Goal: Information Seeking & Learning: Learn about a topic

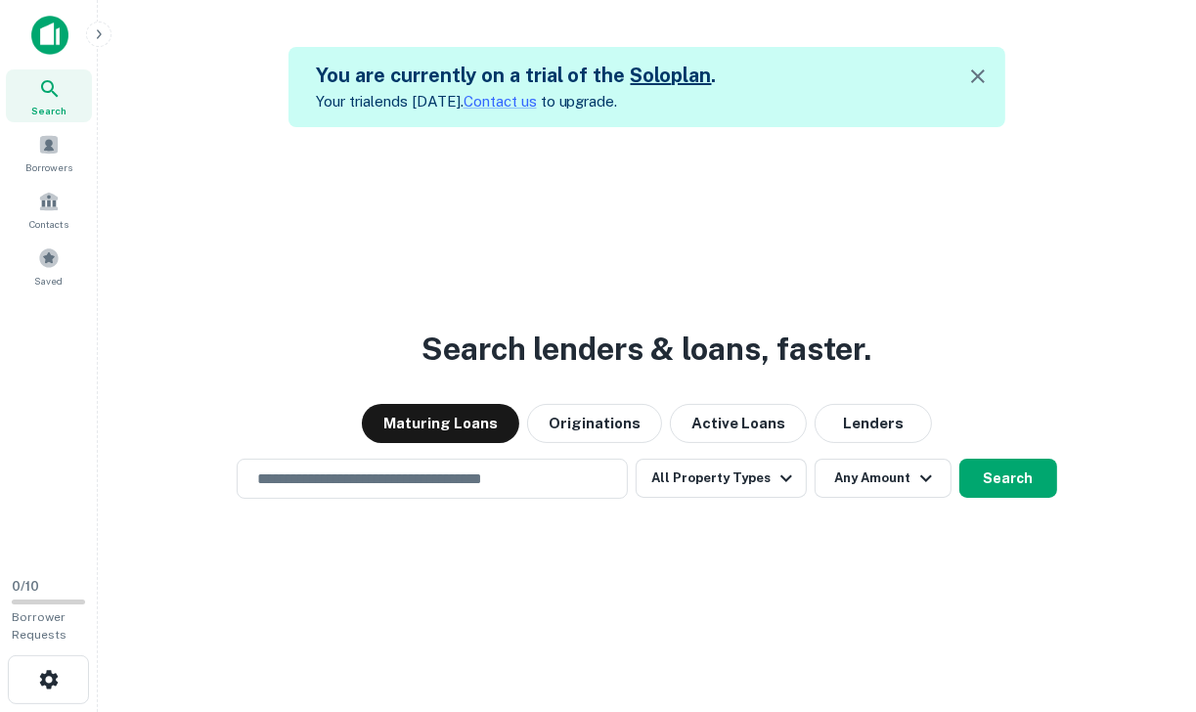
click at [633, 337] on h3 "Search lenders & loans, faster." at bounding box center [648, 349] width 450 height 47
click at [983, 66] on icon "button" at bounding box center [977, 76] width 23 height 23
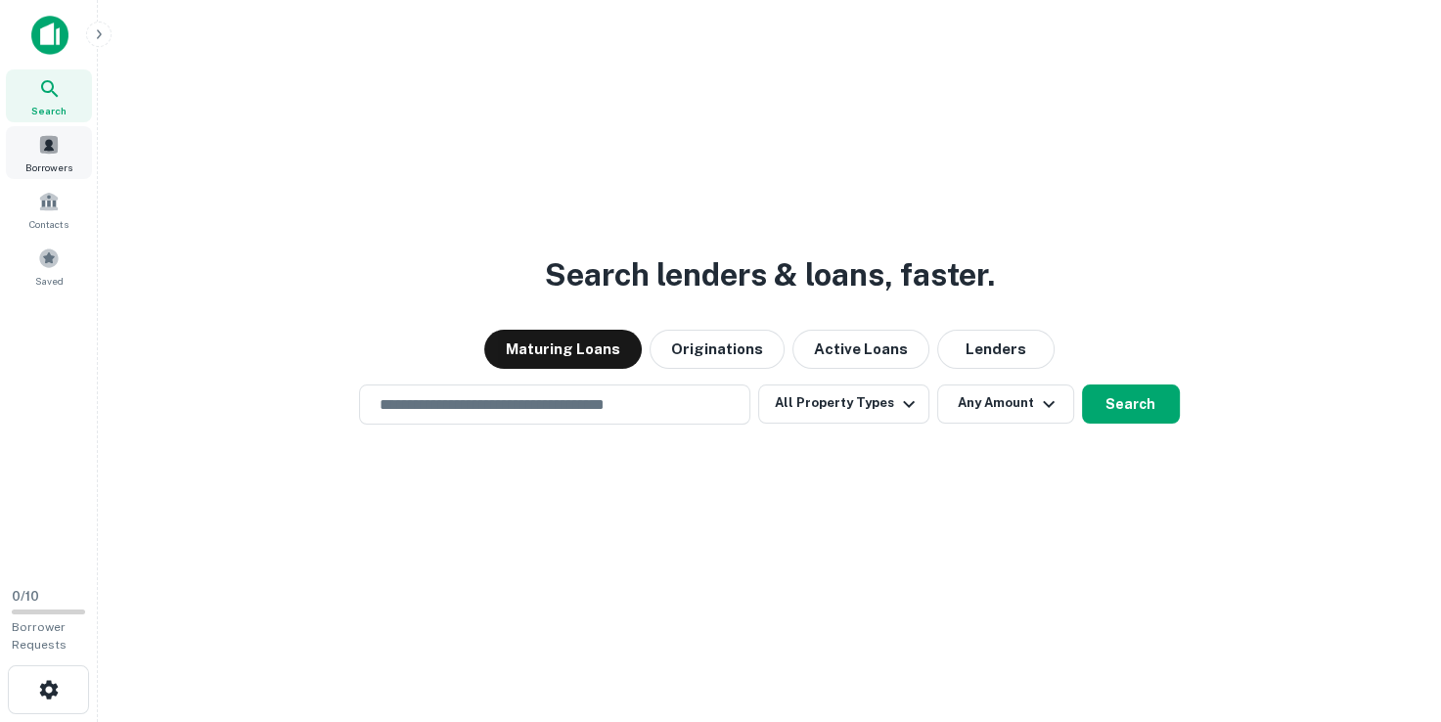
click at [64, 147] on div "Borrowers" at bounding box center [49, 152] width 86 height 53
click at [872, 397] on button "All Property Types" at bounding box center [843, 403] width 170 height 39
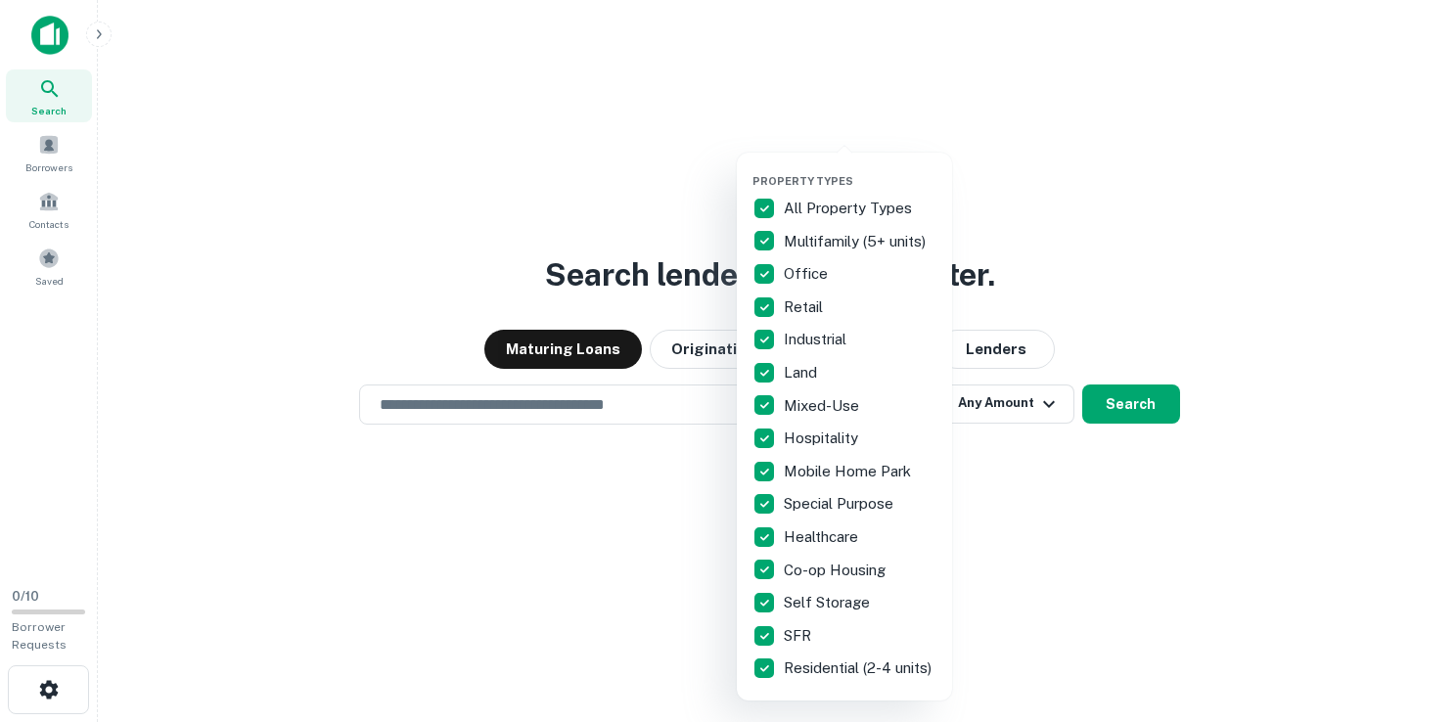
click at [1082, 514] on div at bounding box center [728, 361] width 1456 height 722
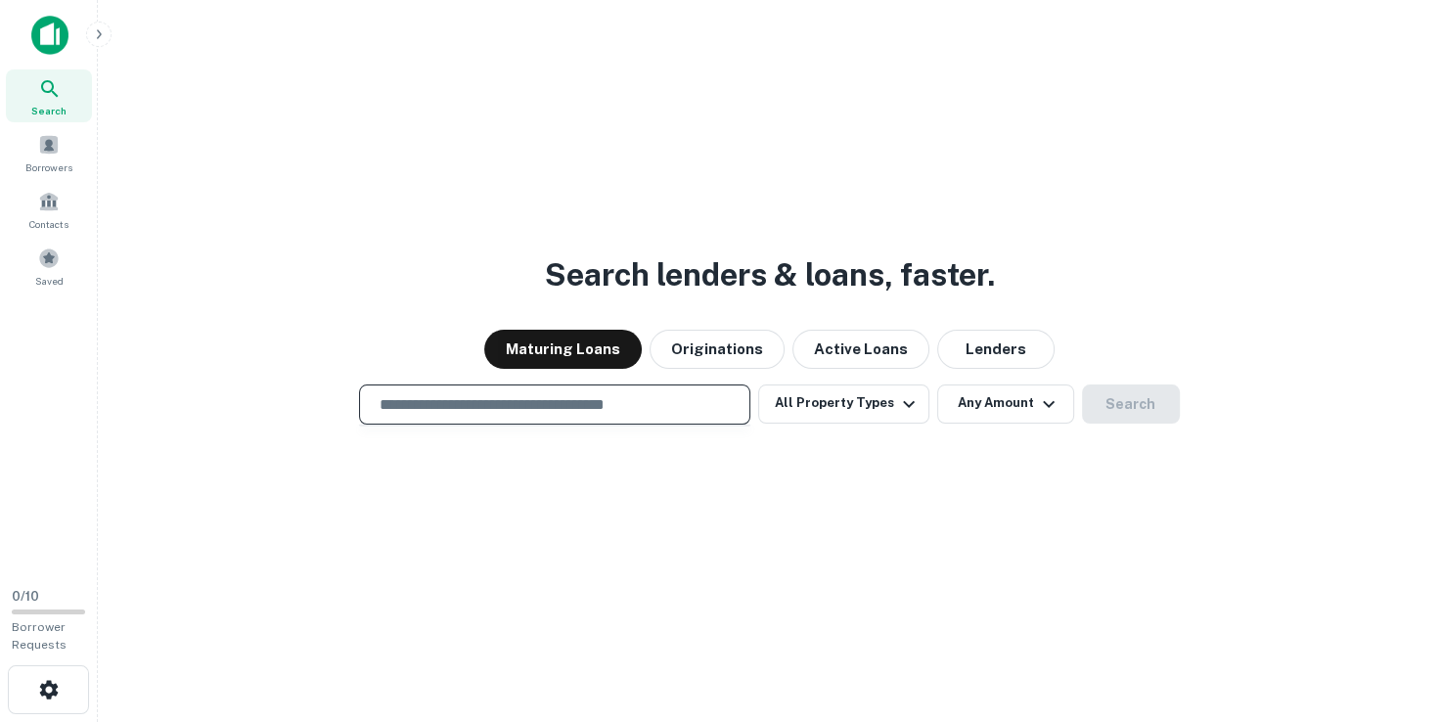
click at [670, 410] on input "text" at bounding box center [555, 404] width 374 height 22
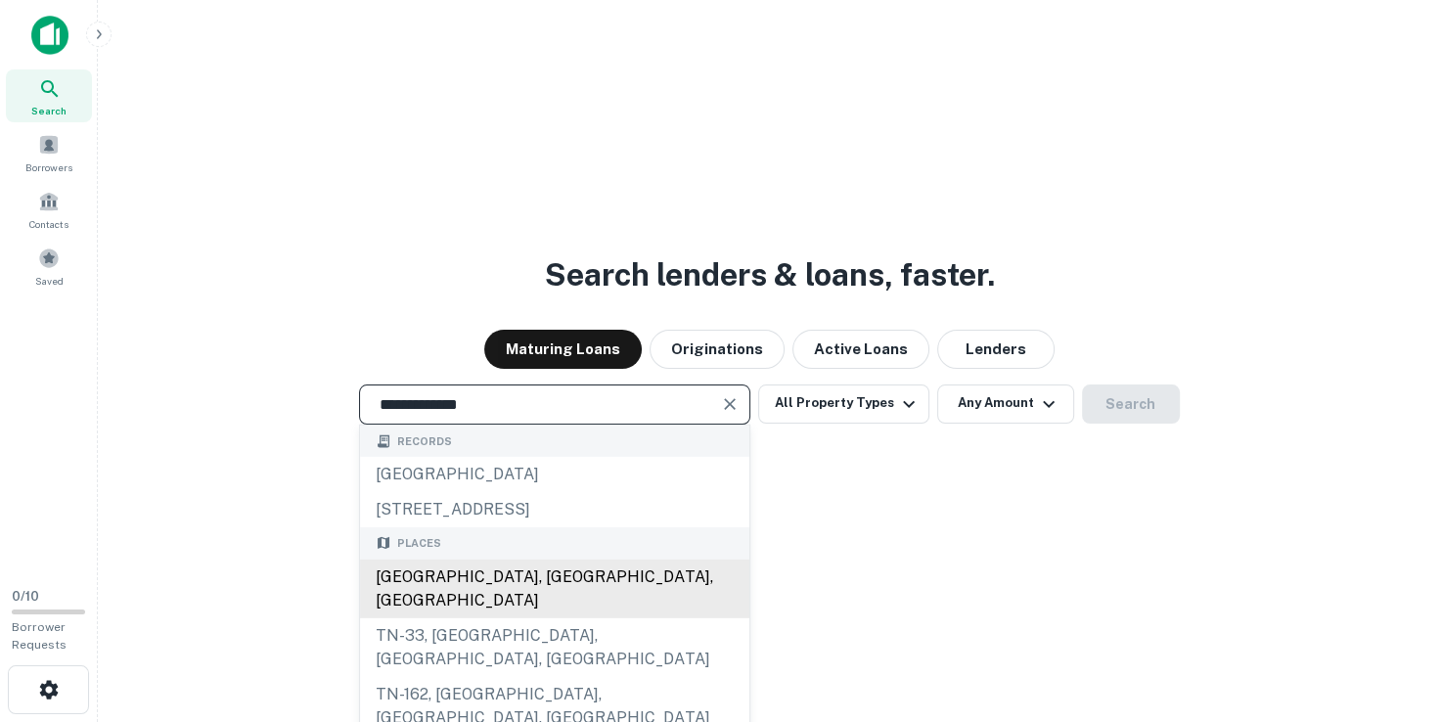
click at [365, 576] on div "[GEOGRAPHIC_DATA], [GEOGRAPHIC_DATA], [GEOGRAPHIC_DATA]" at bounding box center [554, 588] width 389 height 59
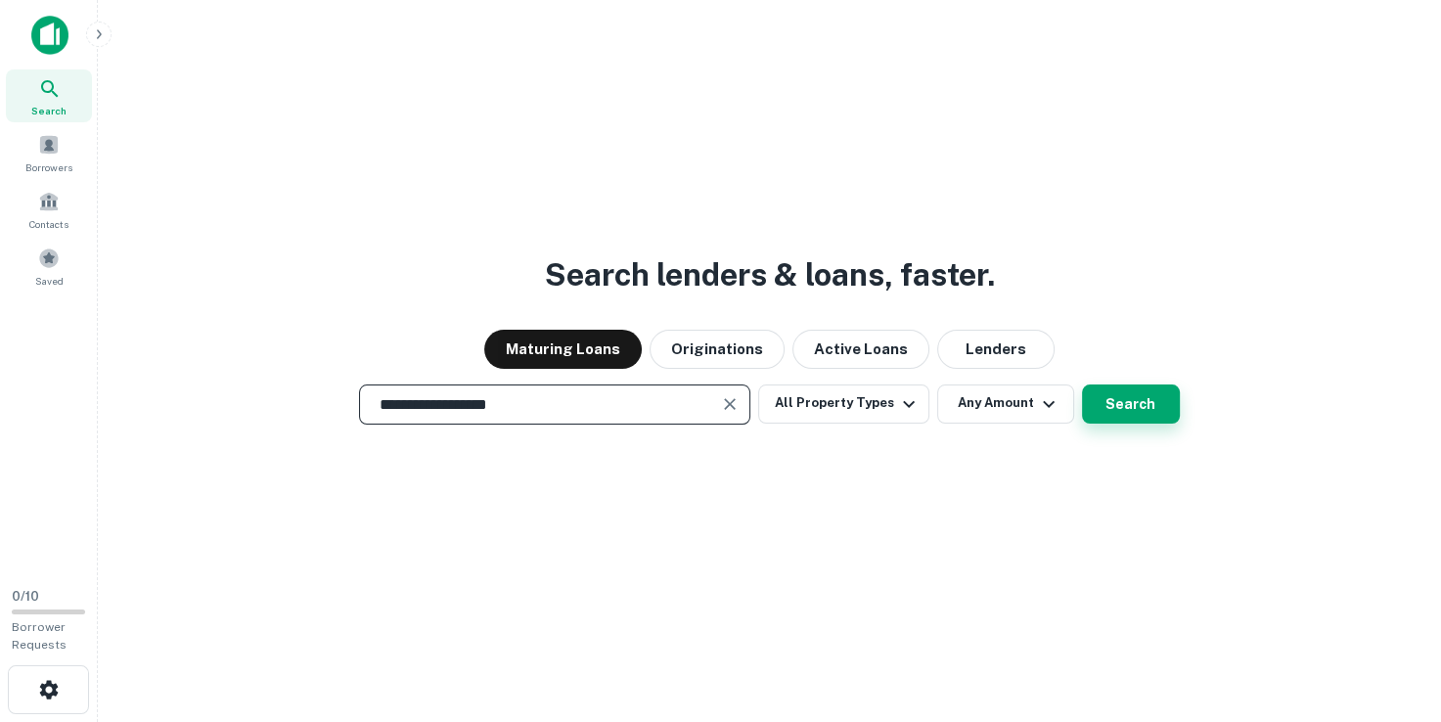
type input "**********"
click at [1144, 401] on button "Search" at bounding box center [1131, 403] width 98 height 39
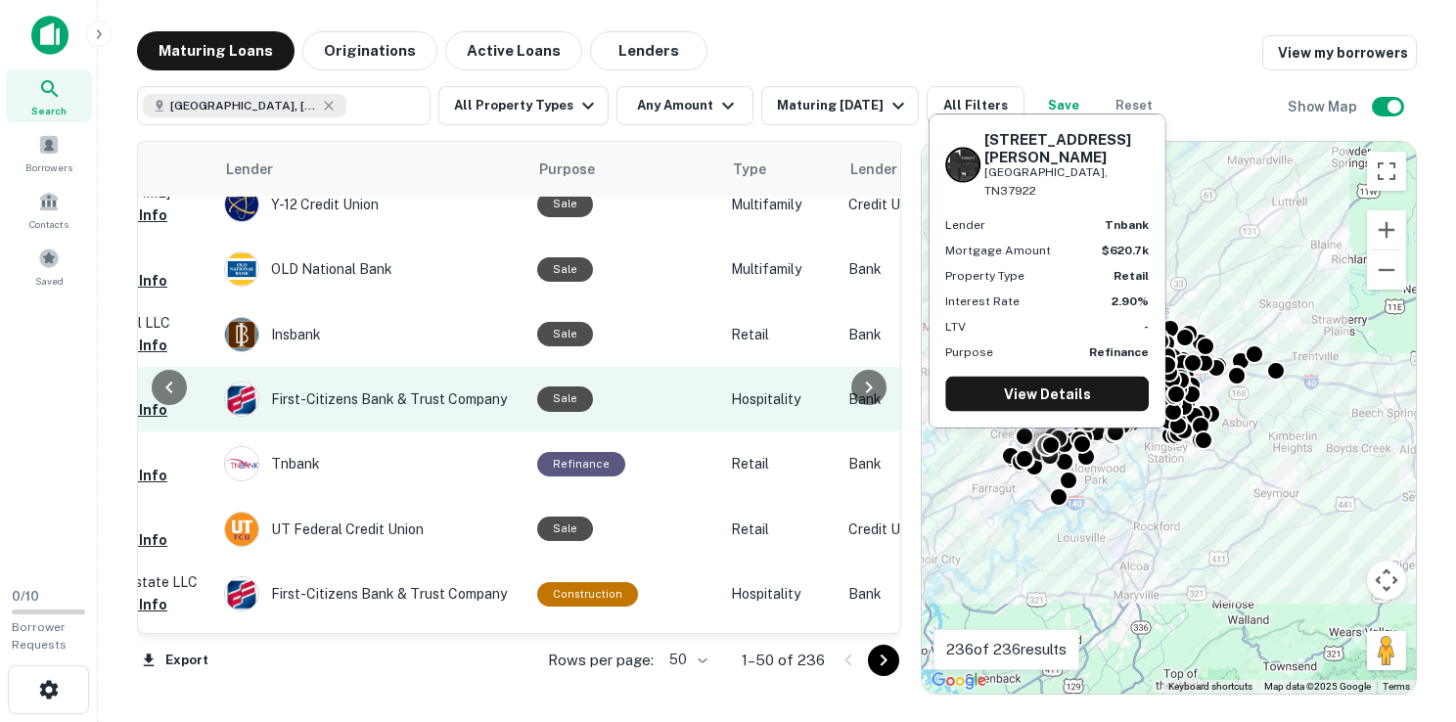
scroll to position [1467, 851]
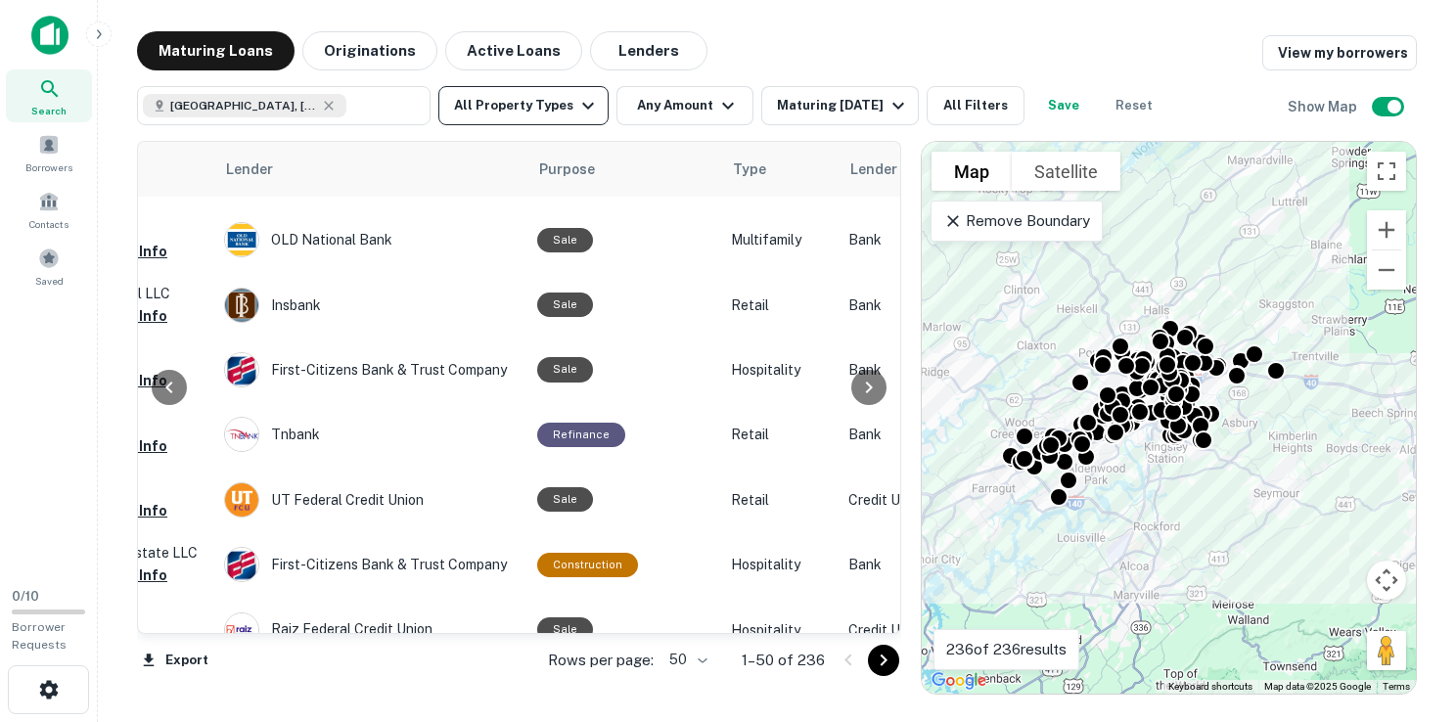
click at [552, 100] on button "All Property Types" at bounding box center [523, 105] width 170 height 39
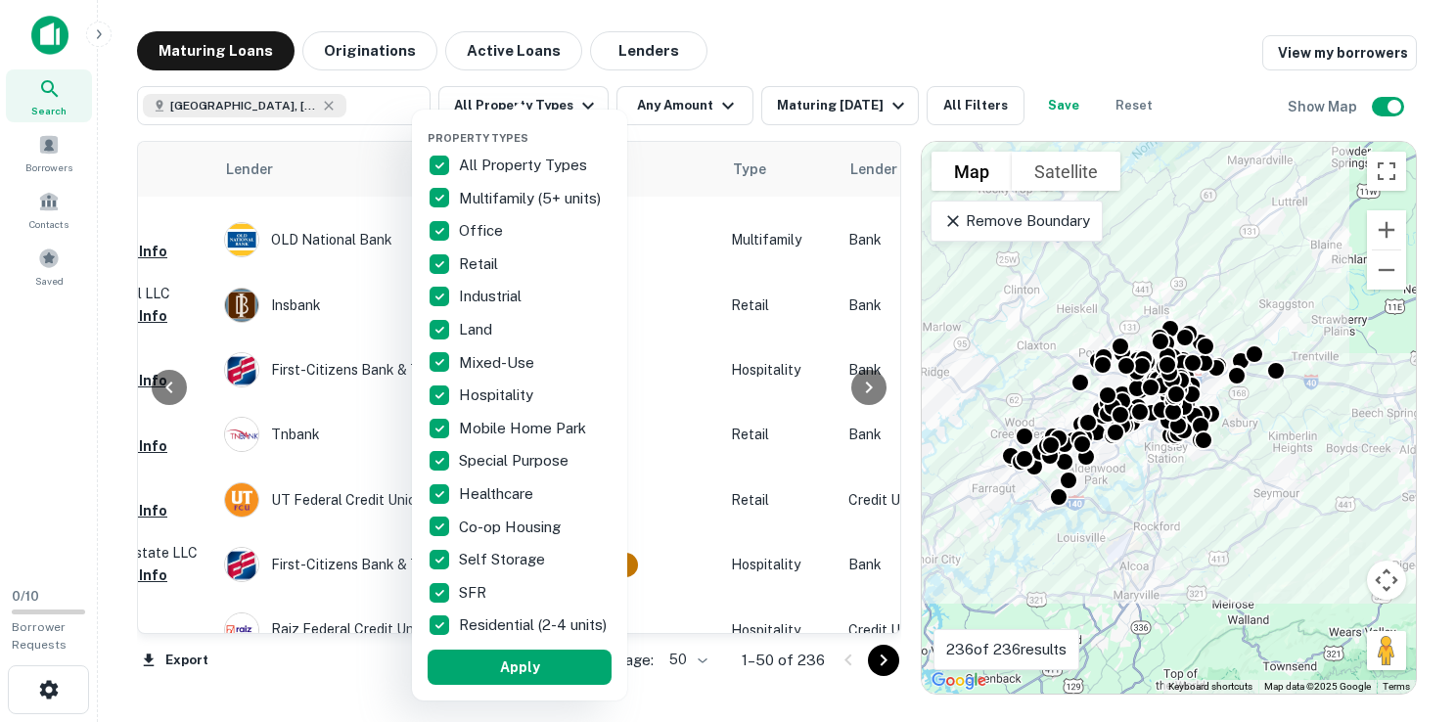
click at [562, 95] on div at bounding box center [728, 361] width 1456 height 722
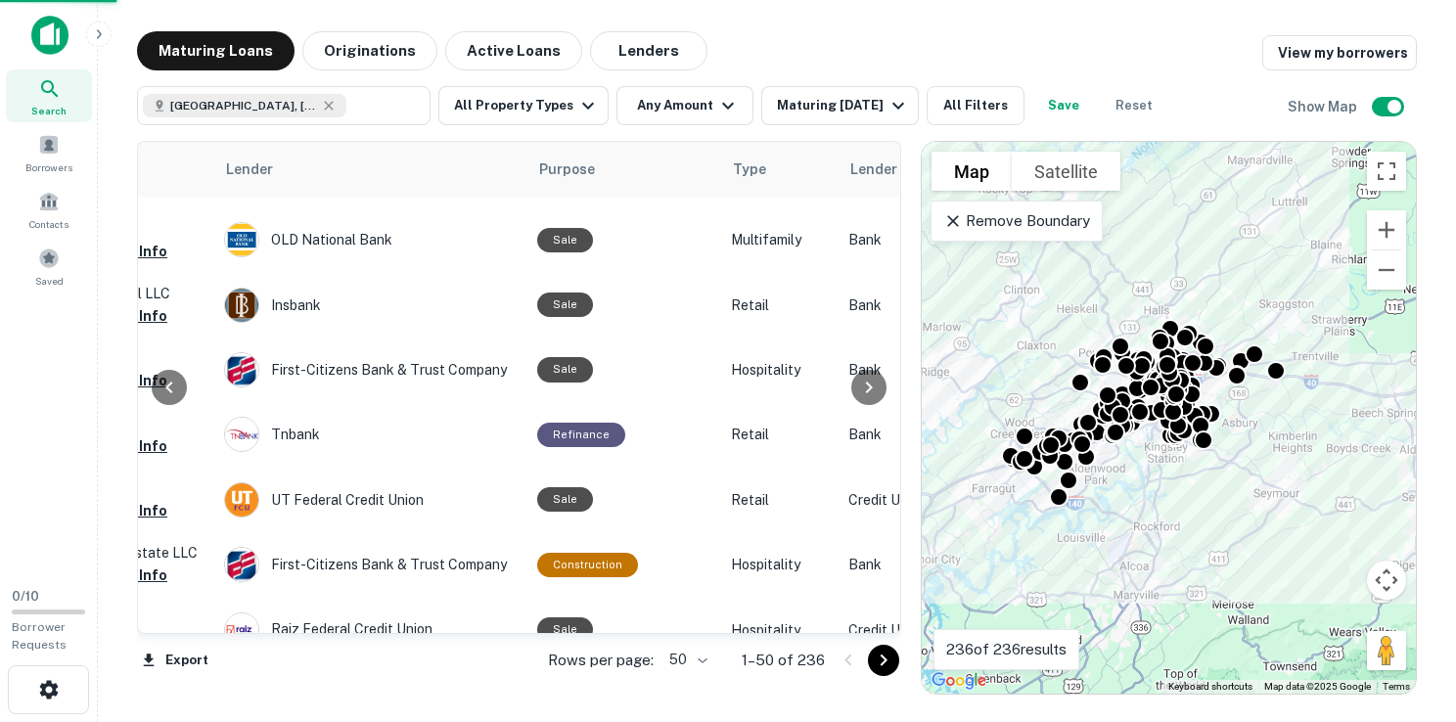
click at [994, 114] on button "All Filters" at bounding box center [975, 105] width 98 height 39
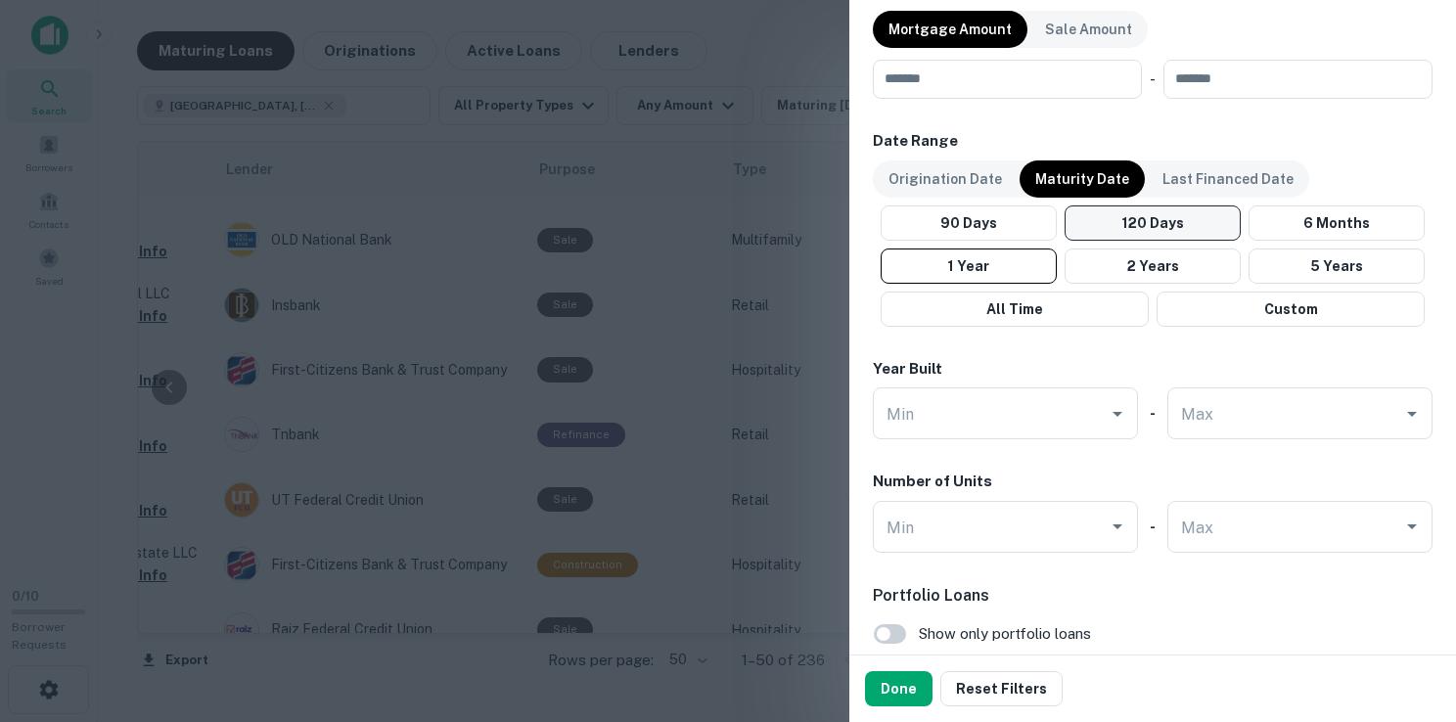
scroll to position [1148, 0]
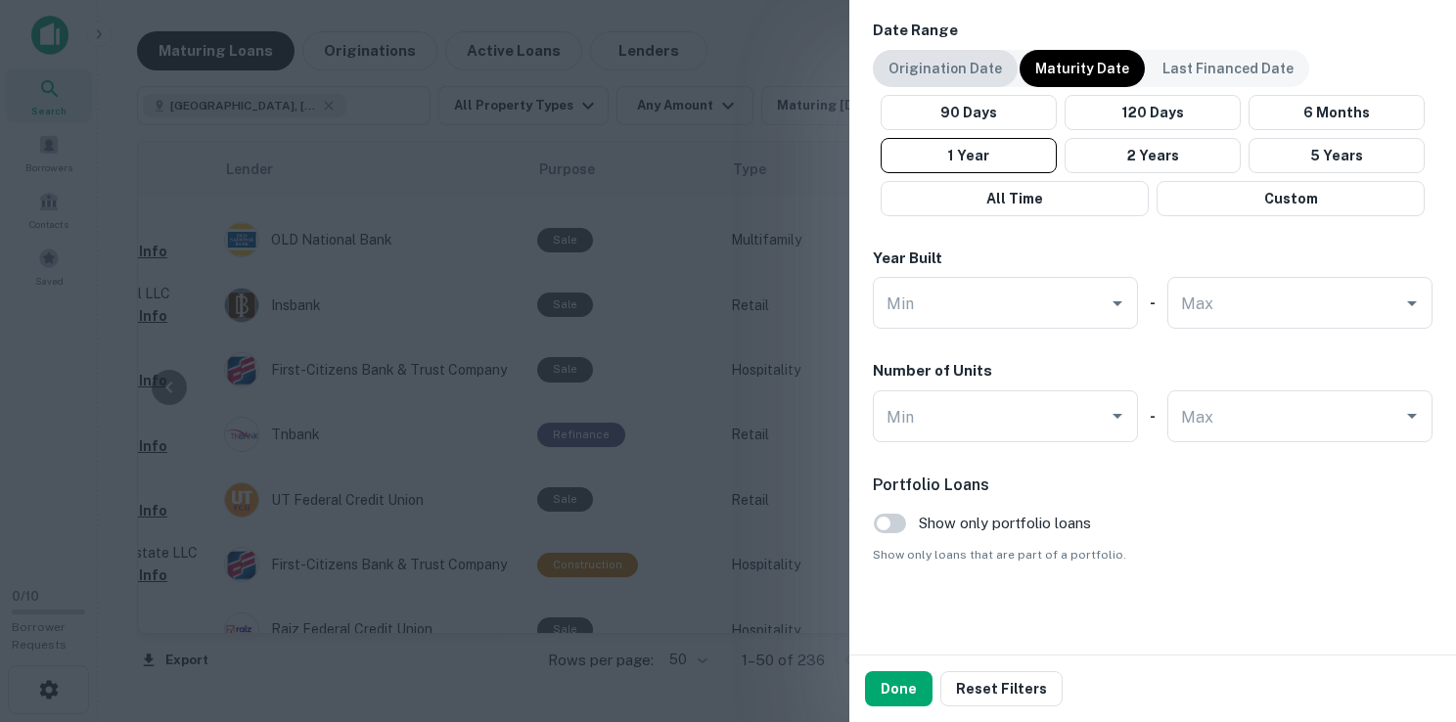
click at [946, 50] on div "Origination Date" at bounding box center [945, 68] width 145 height 37
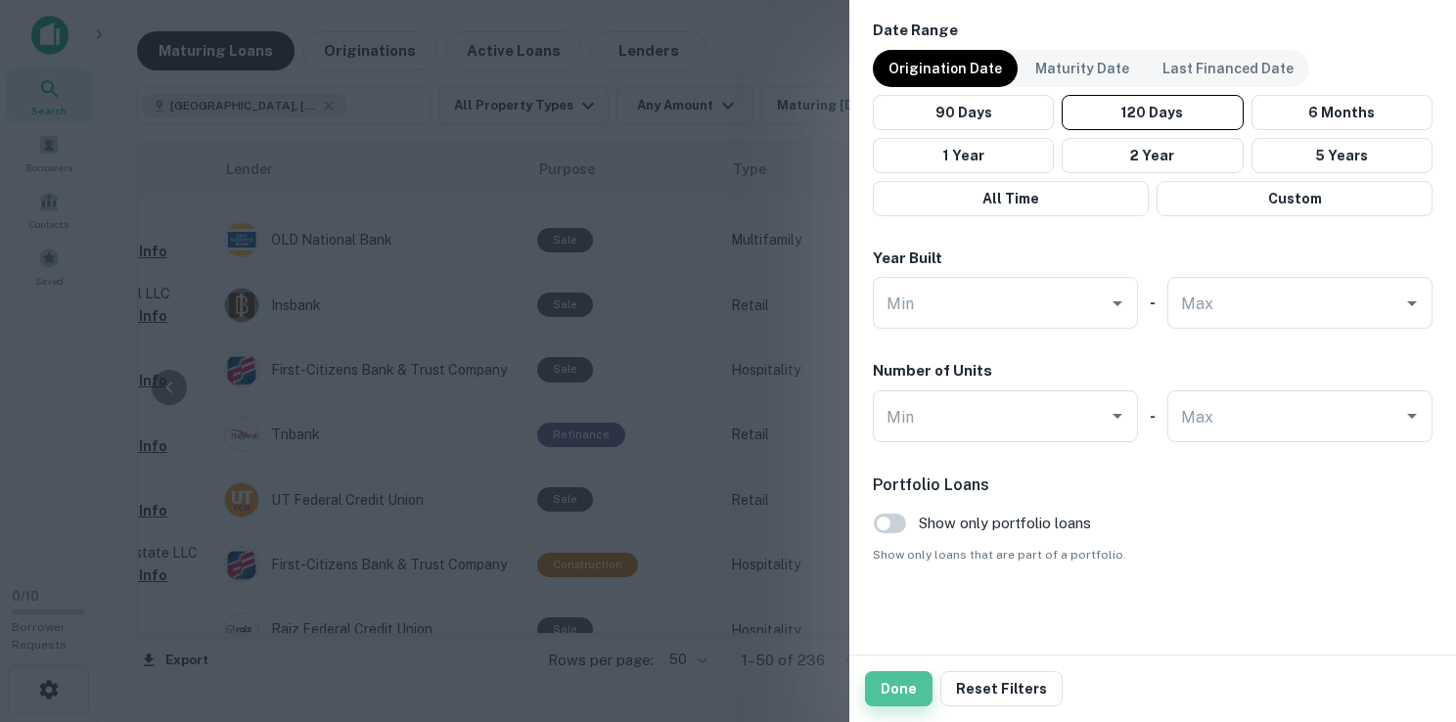
click at [900, 702] on button "Done" at bounding box center [898, 688] width 67 height 35
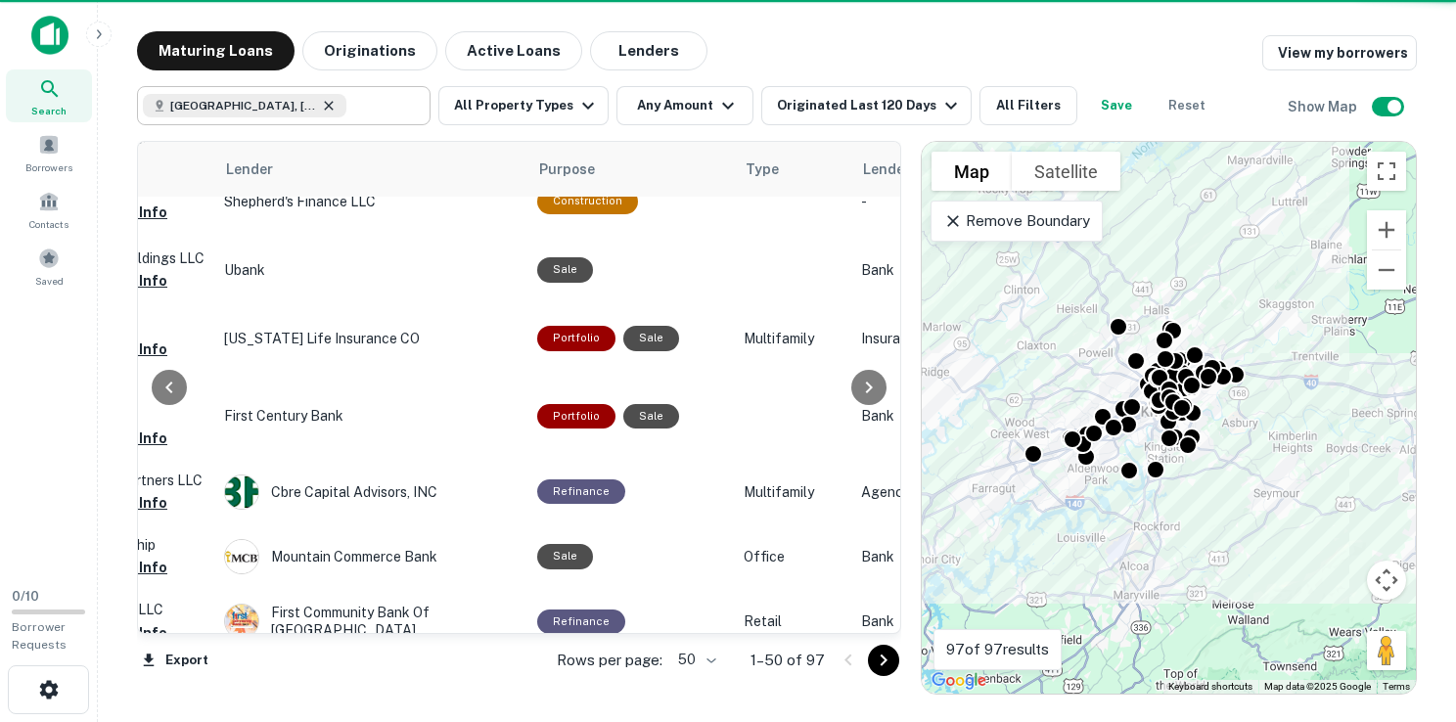
click at [321, 110] on icon at bounding box center [329, 106] width 16 height 16
type input "**********"
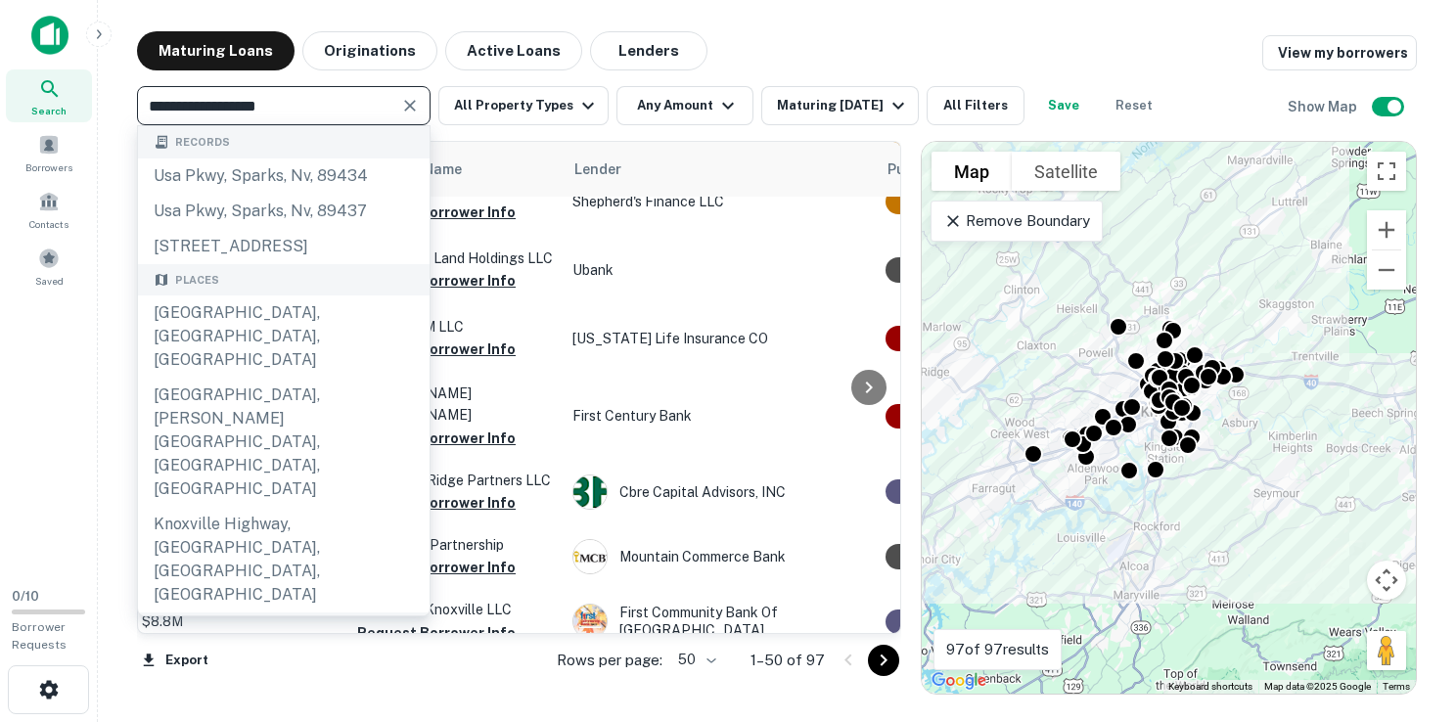
scroll to position [1467, 0]
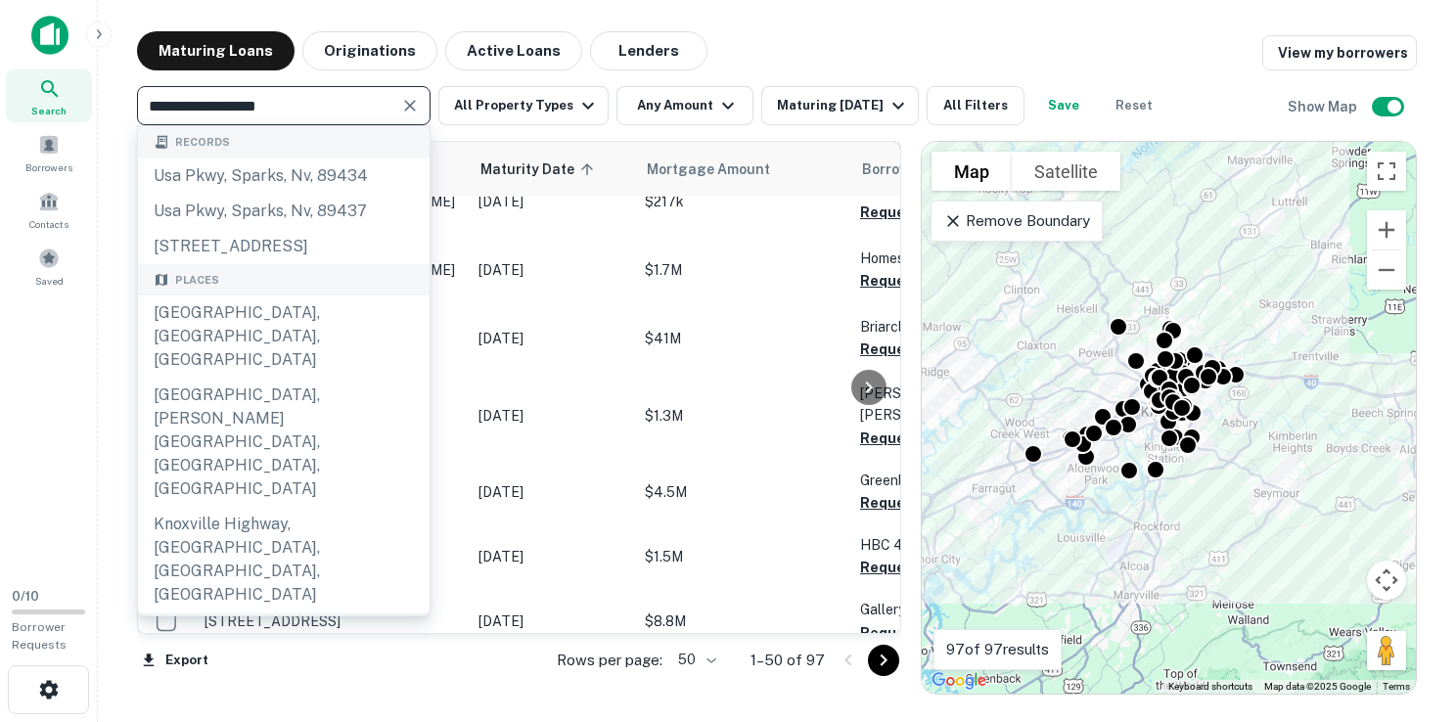
click at [890, 17] on main "**********" at bounding box center [777, 361] width 1358 height 722
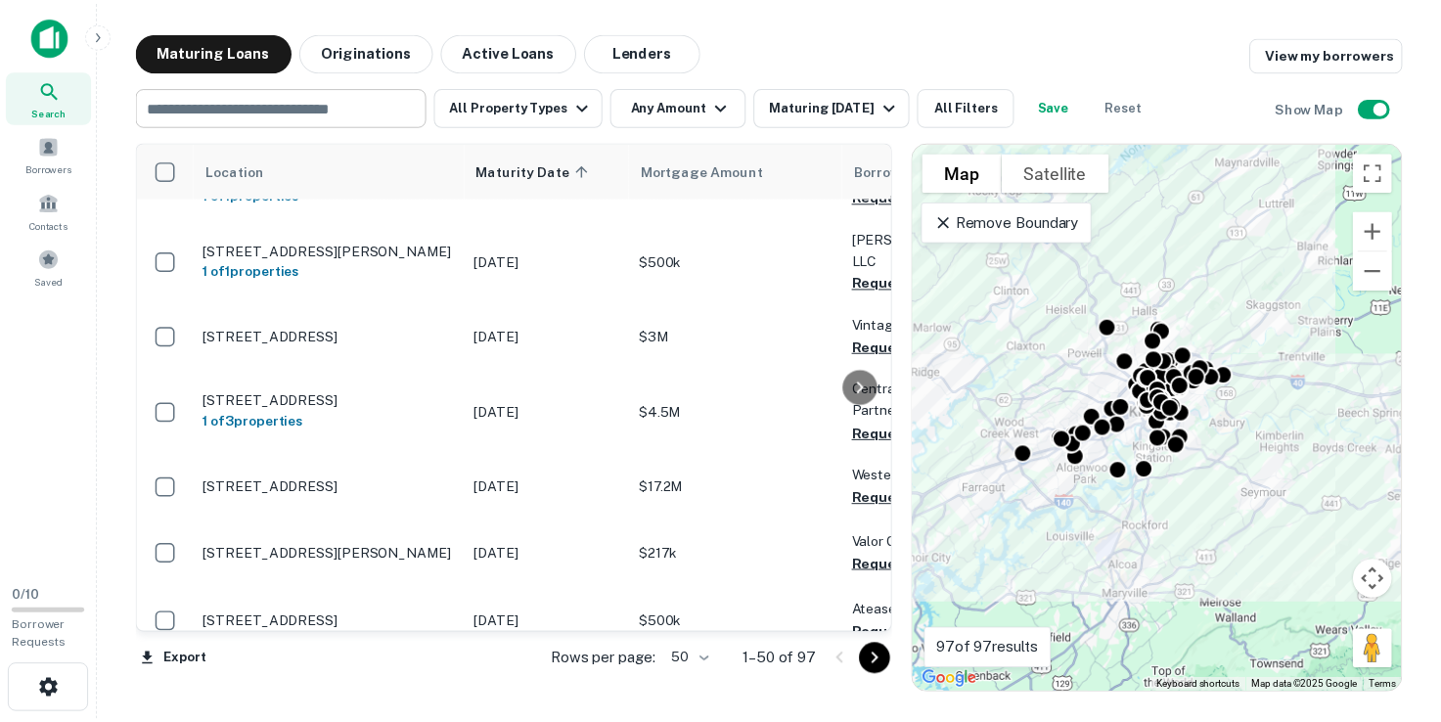
scroll to position [0, 0]
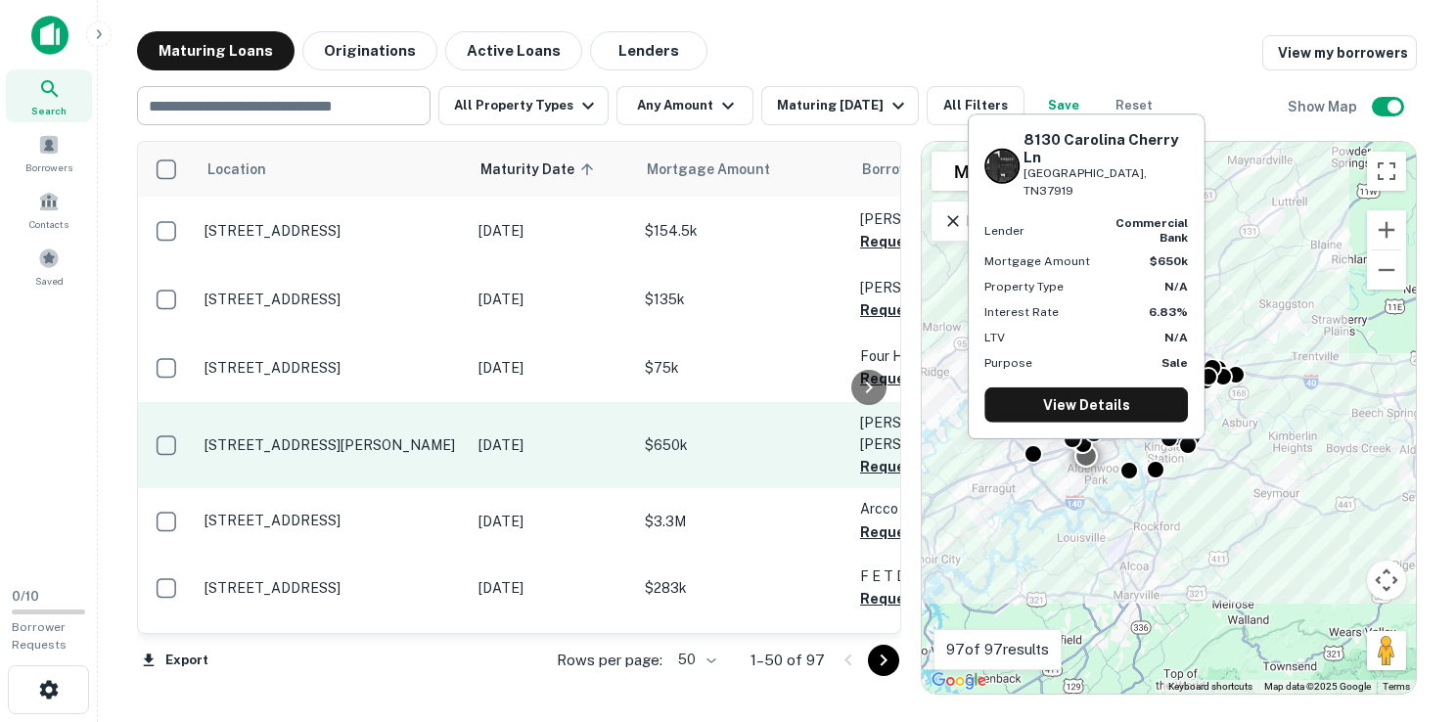
click at [311, 436] on p "[STREET_ADDRESS][PERSON_NAME]" at bounding box center [331, 445] width 254 height 18
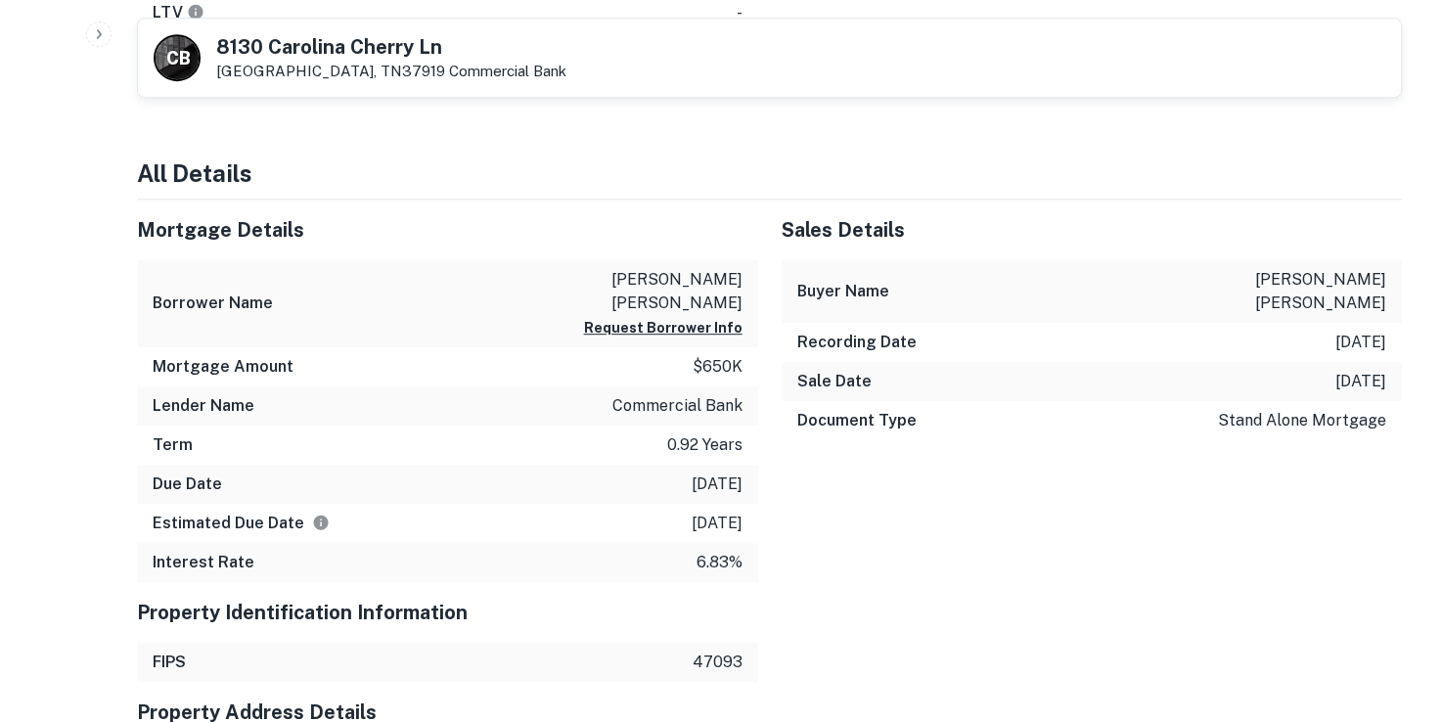
scroll to position [671, 0]
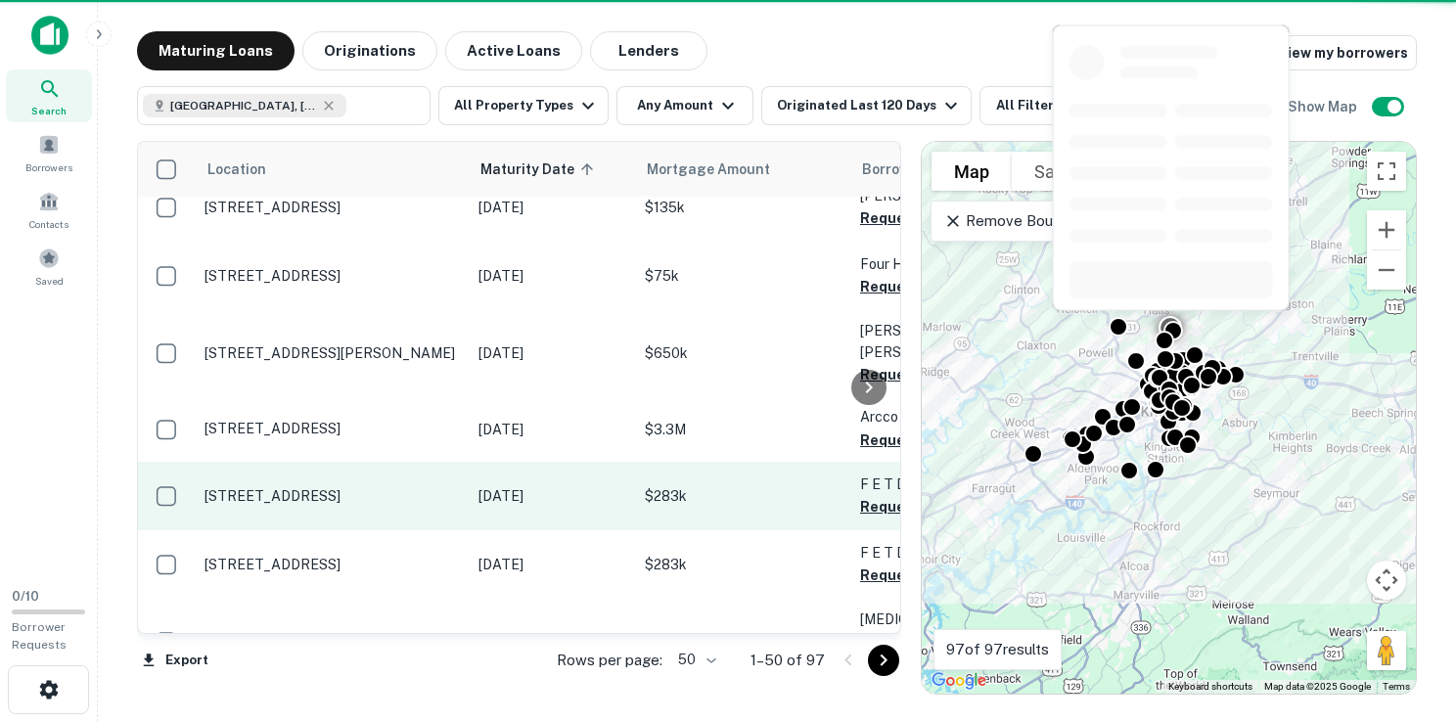
scroll to position [196, 0]
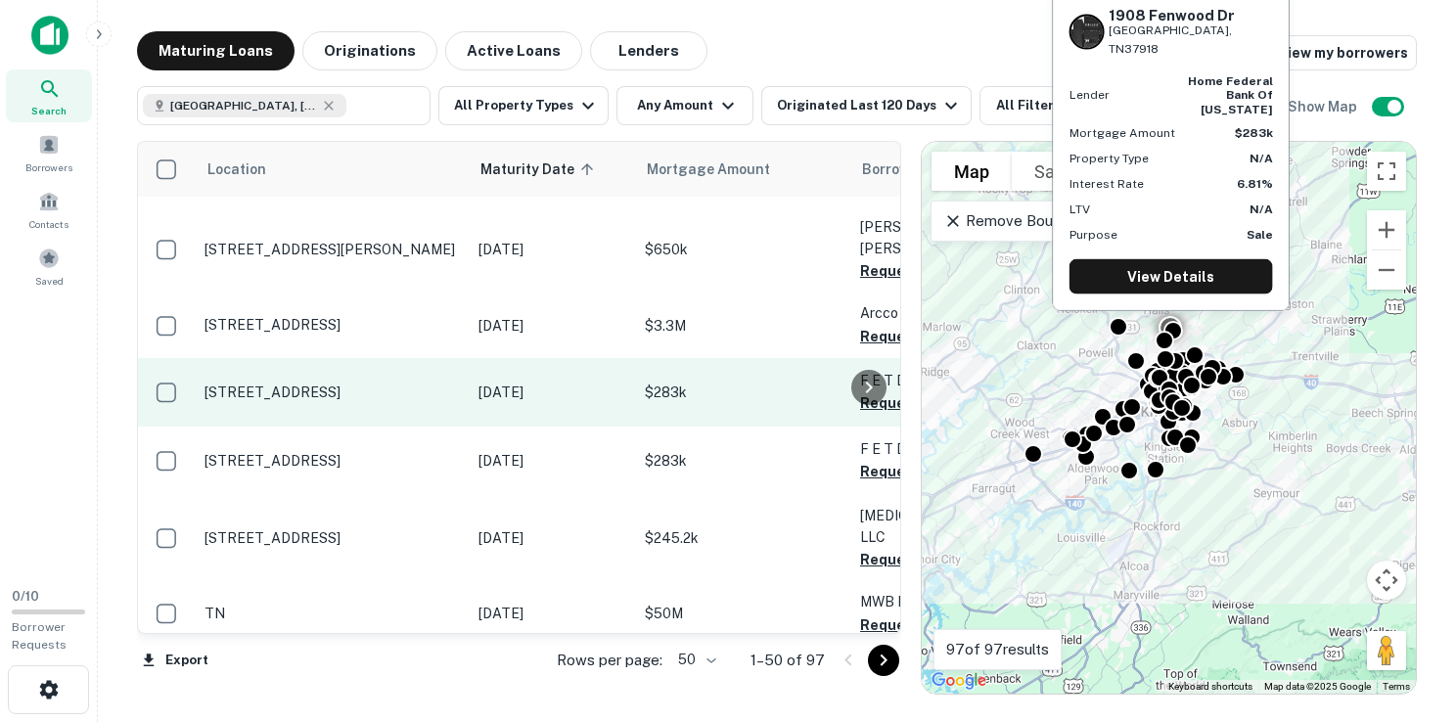
click at [339, 383] on p "[STREET_ADDRESS]" at bounding box center [331, 392] width 254 height 18
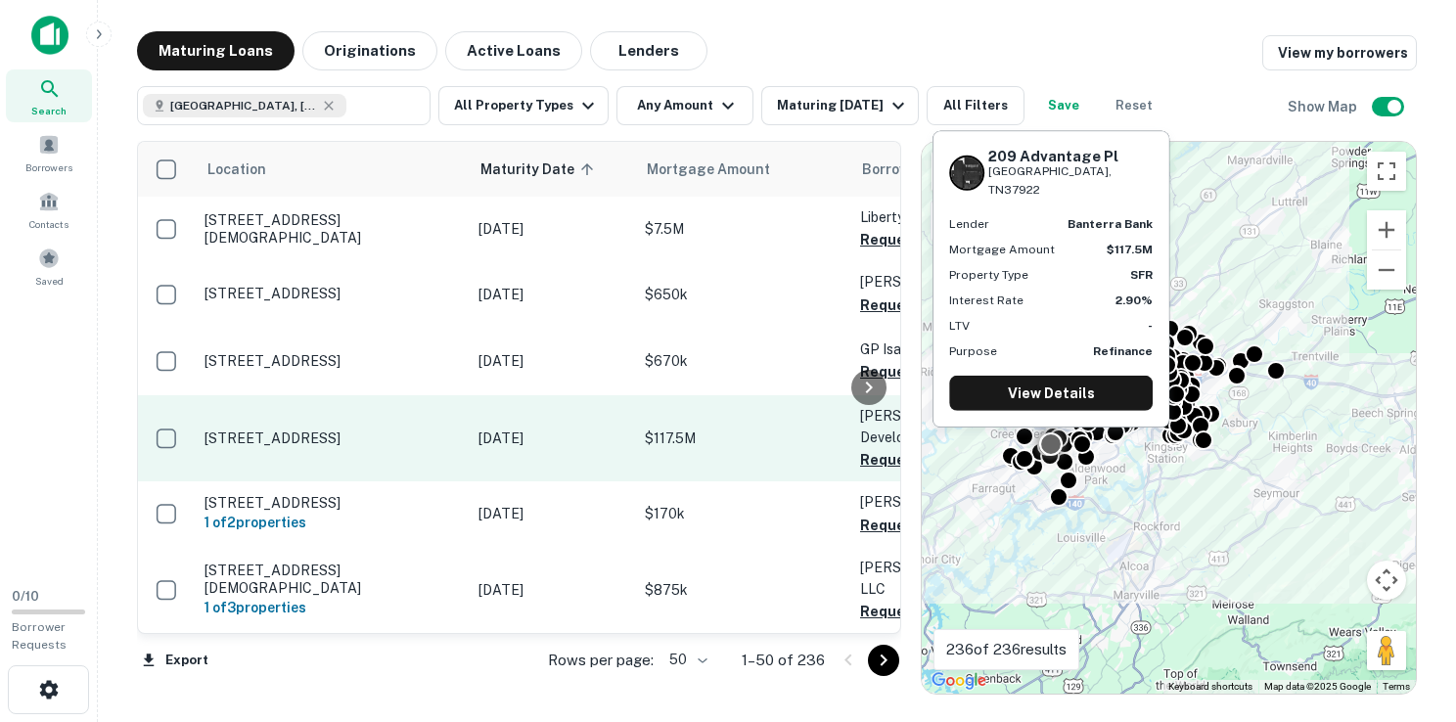
click at [290, 423] on td "[STREET_ADDRESS]" at bounding box center [332, 438] width 274 height 86
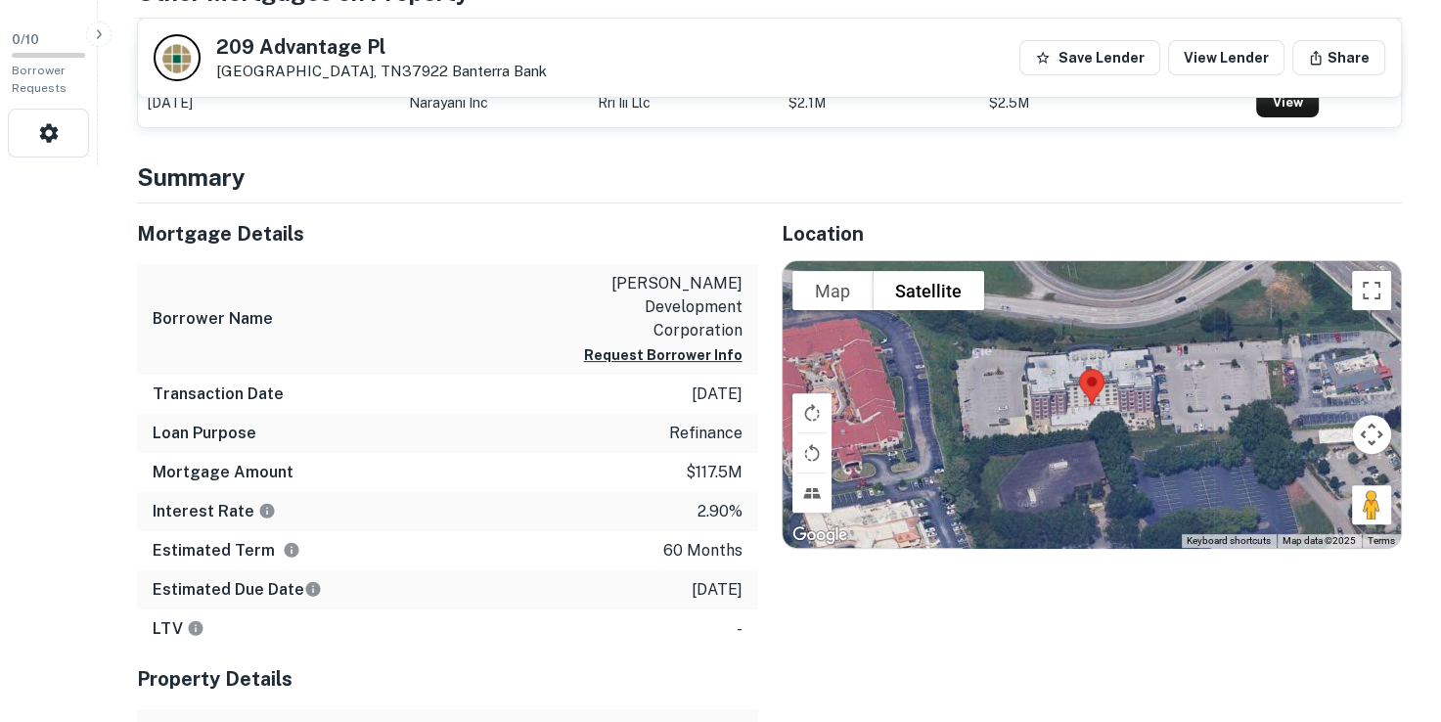
scroll to position [587, 0]
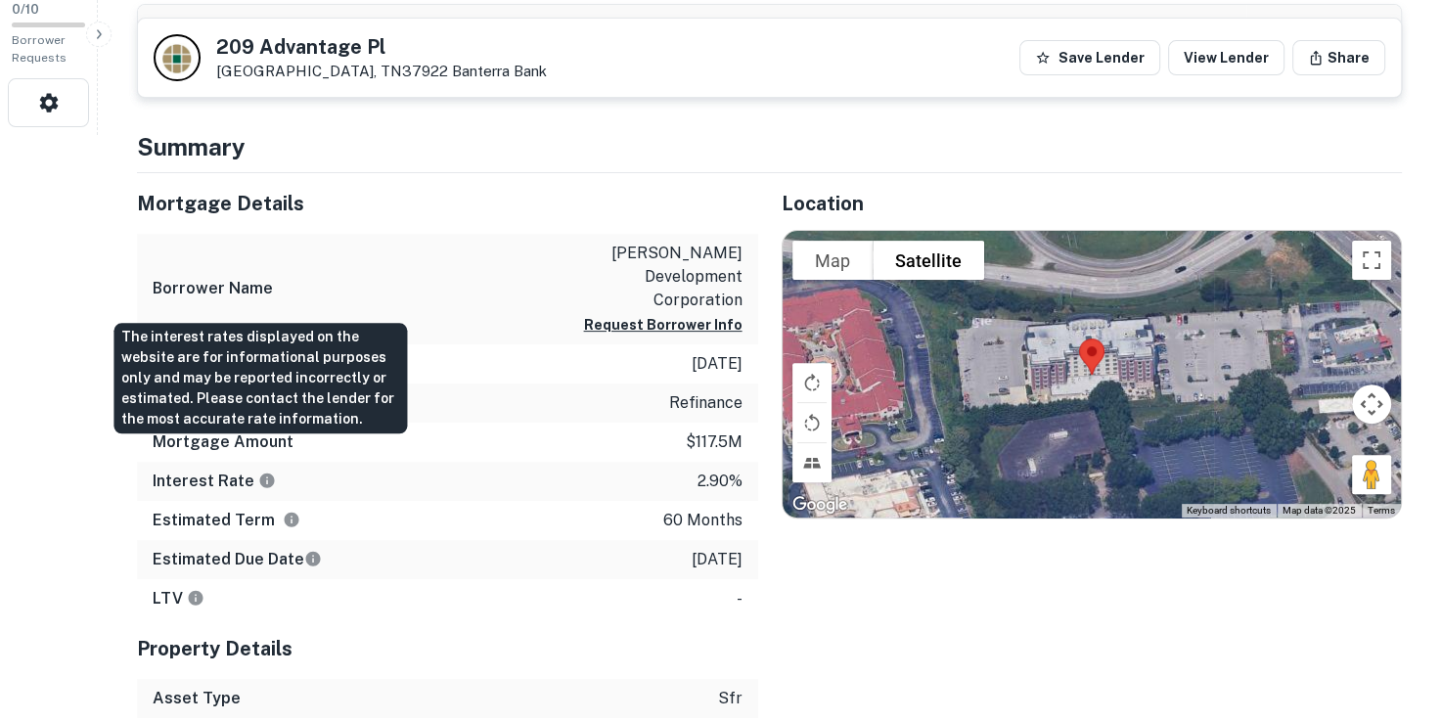
click at [260, 473] on icon "The interest rates displayed on the website are for informational purposes only…" at bounding box center [267, 480] width 15 height 15
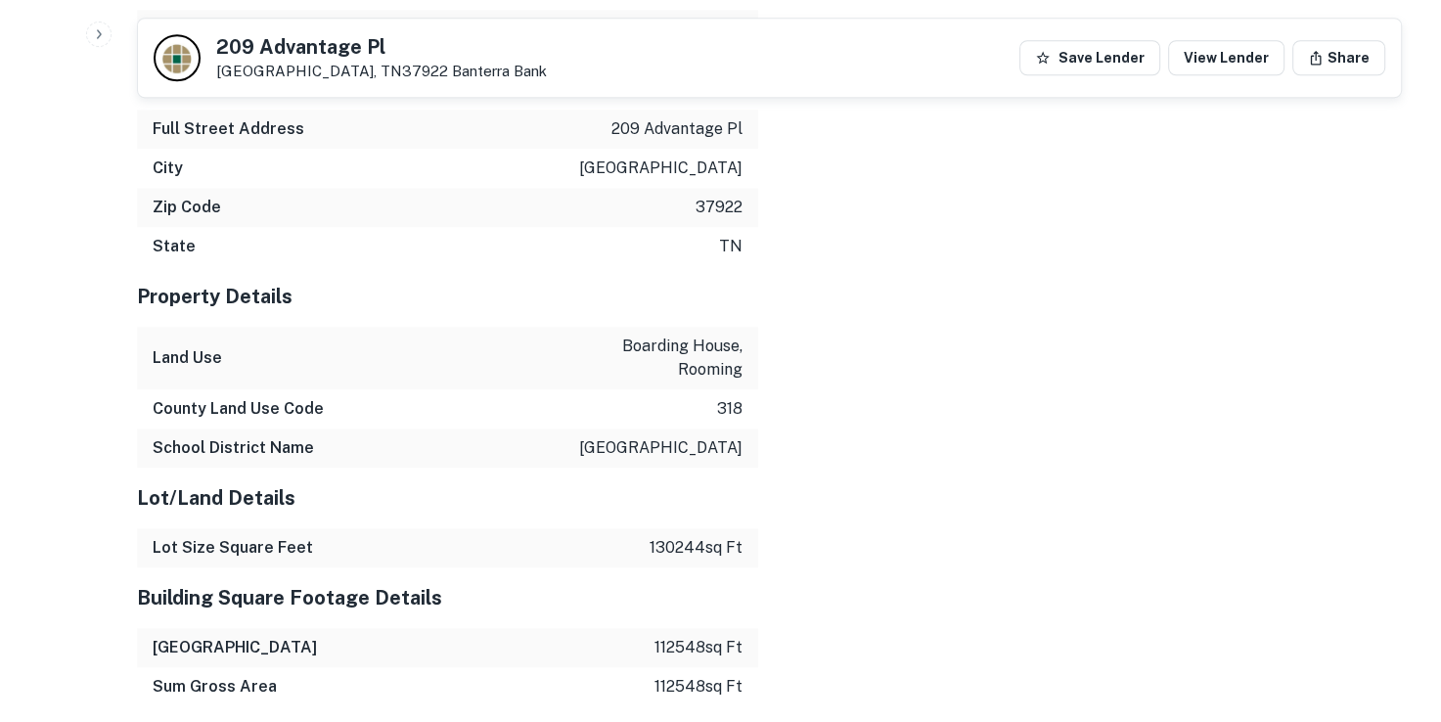
scroll to position [1956, 0]
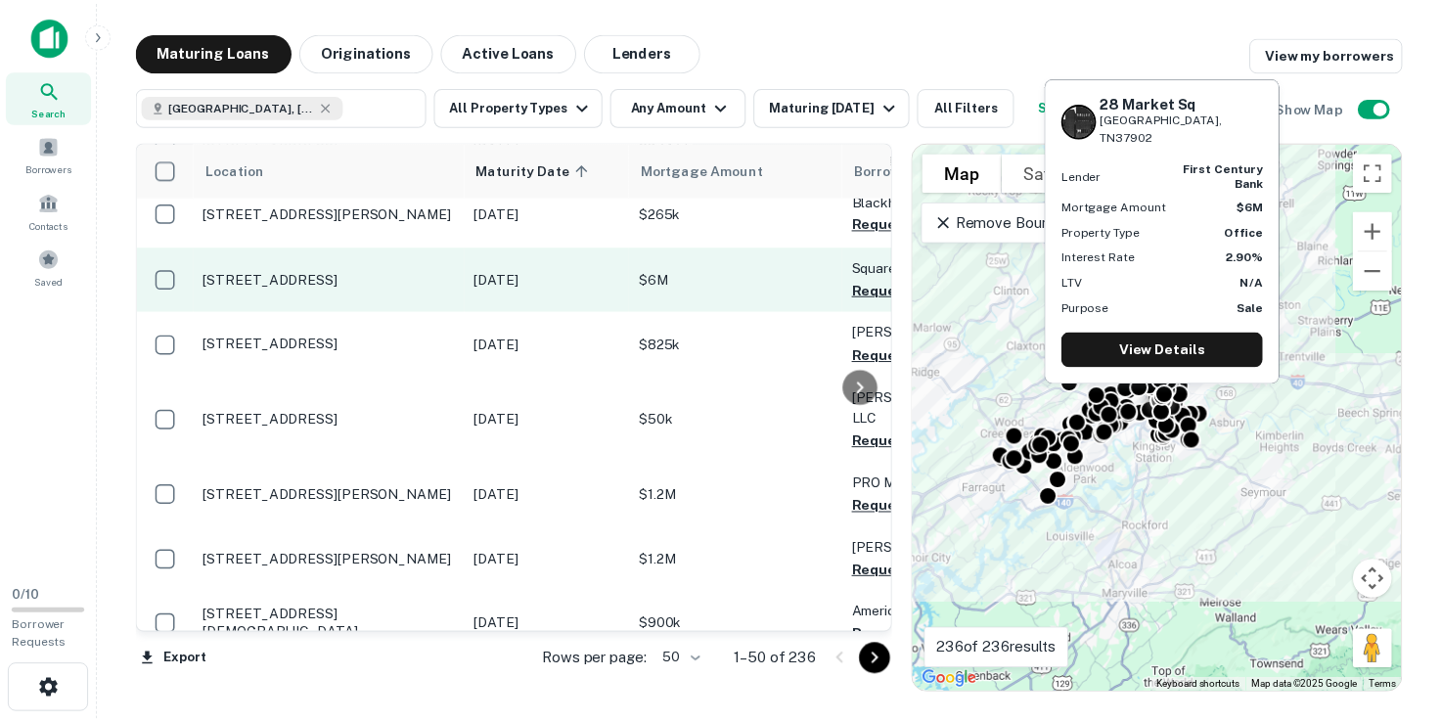
scroll to position [685, 0]
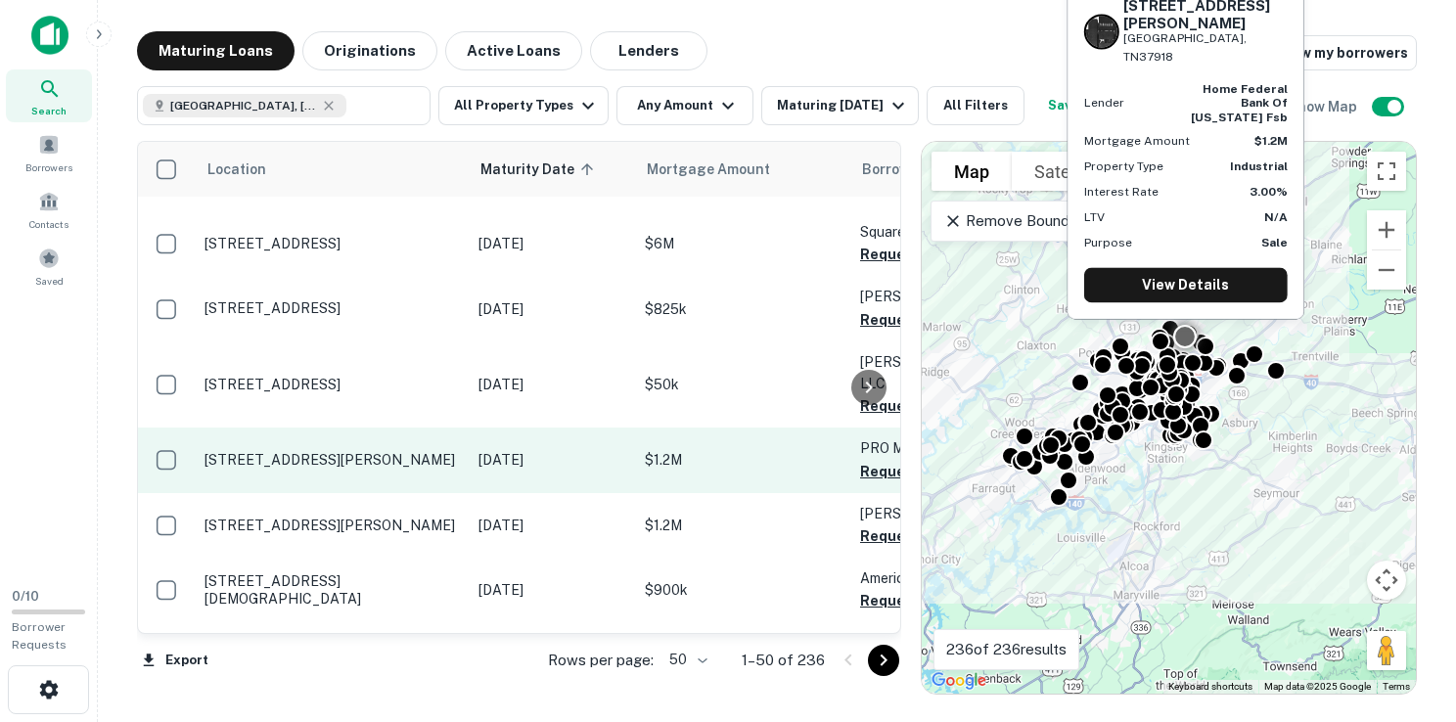
click at [396, 451] on p "[STREET_ADDRESS][PERSON_NAME]" at bounding box center [331, 460] width 254 height 18
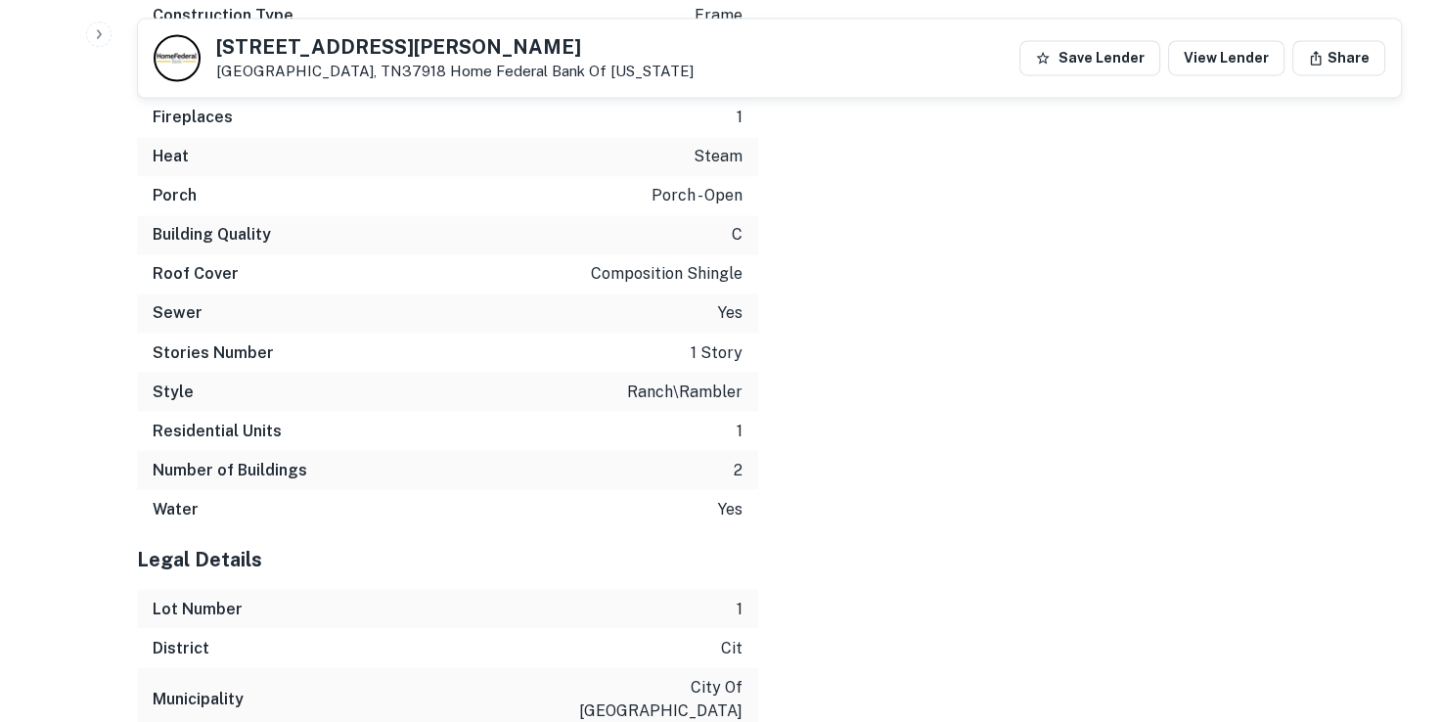
scroll to position [3367, 0]
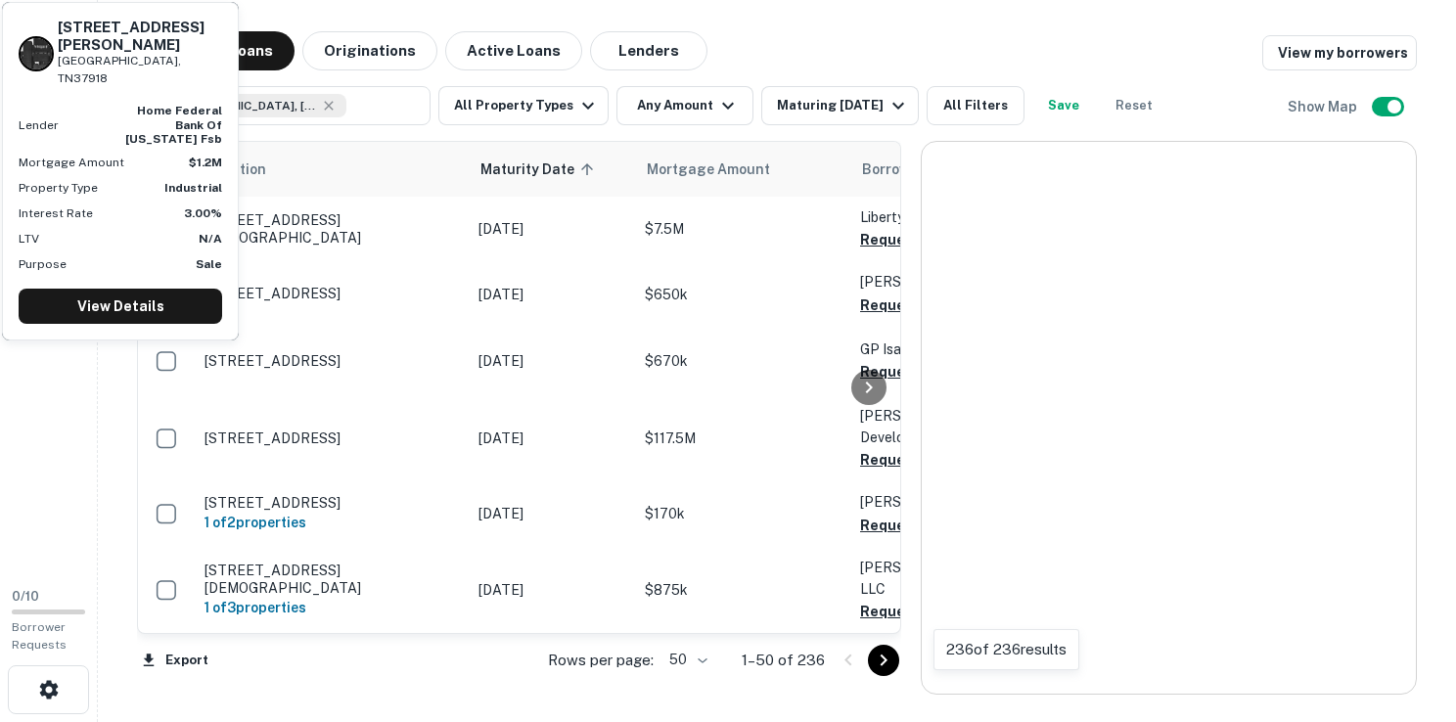
scroll to position [685, 0]
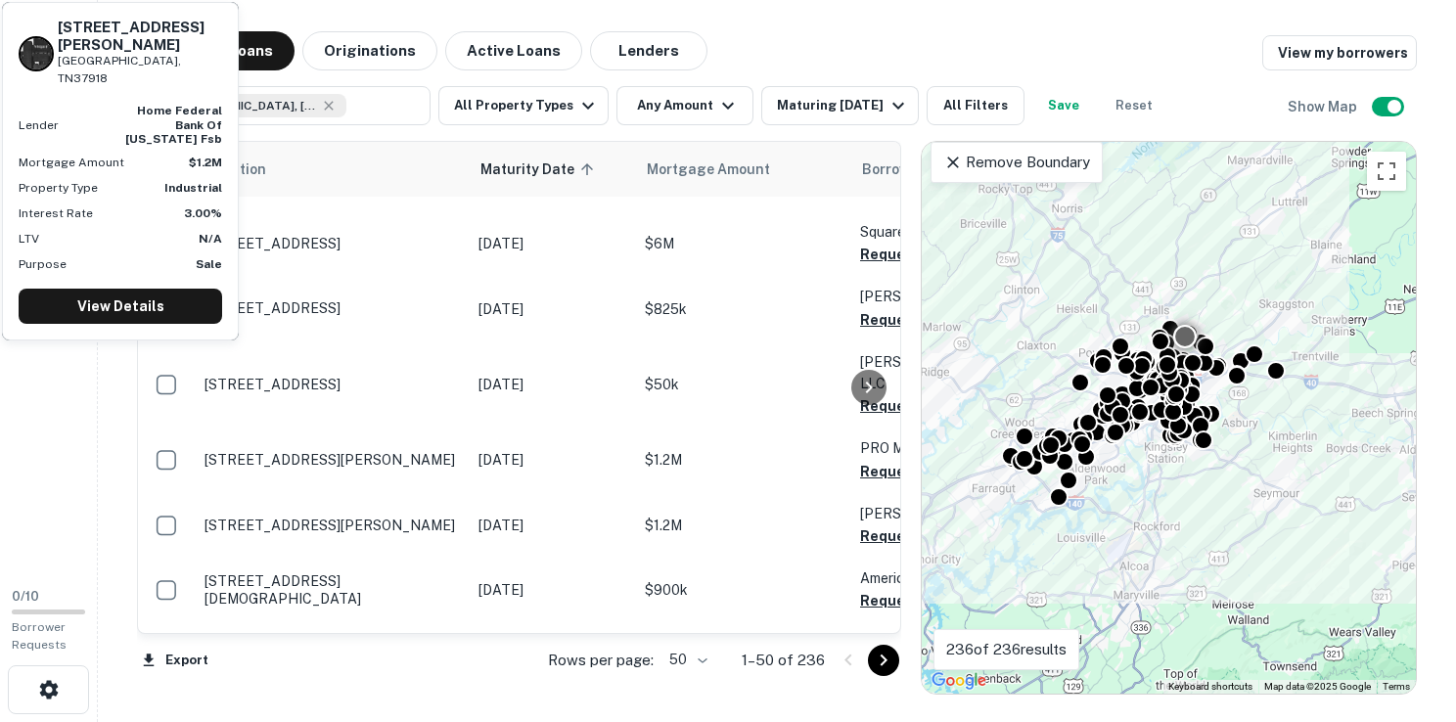
drag, startPoint x: 1183, startPoint y: 80, endPoint x: 1200, endPoint y: 50, distance: 35.1
click at [1183, 80] on div "[GEOGRAPHIC_DATA], [GEOGRAPHIC_DATA], [GEOGRAPHIC_DATA] ​ All Property Types An…" at bounding box center [777, 97] width 1280 height 55
